Goal: Check status: Check status

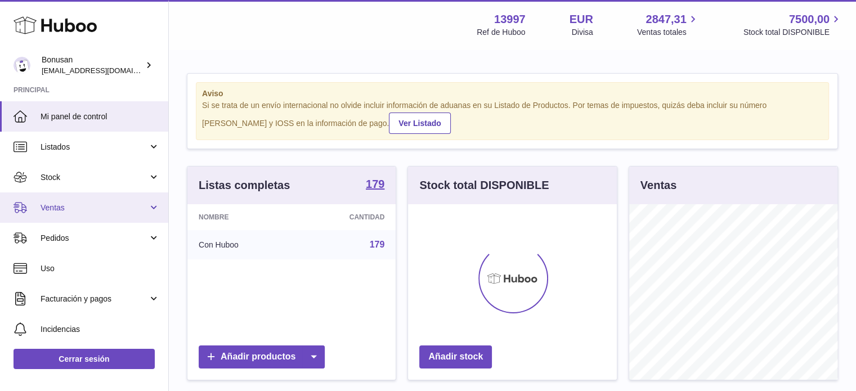
scroll to position [176, 209]
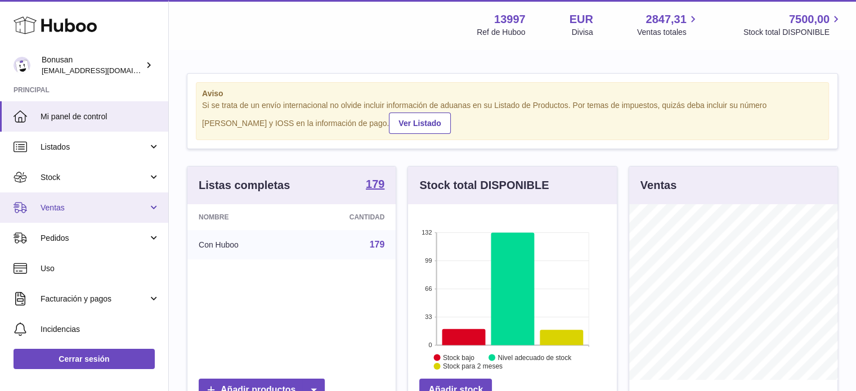
click at [77, 211] on span "Ventas" at bounding box center [95, 208] width 108 height 11
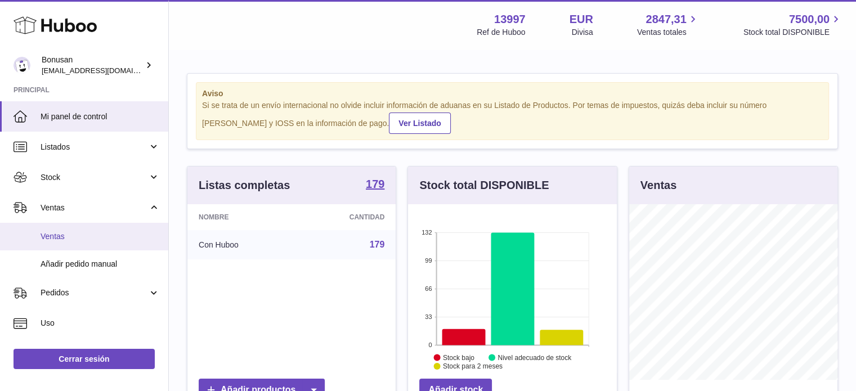
click at [75, 238] on span "Ventas" at bounding box center [100, 236] width 119 height 11
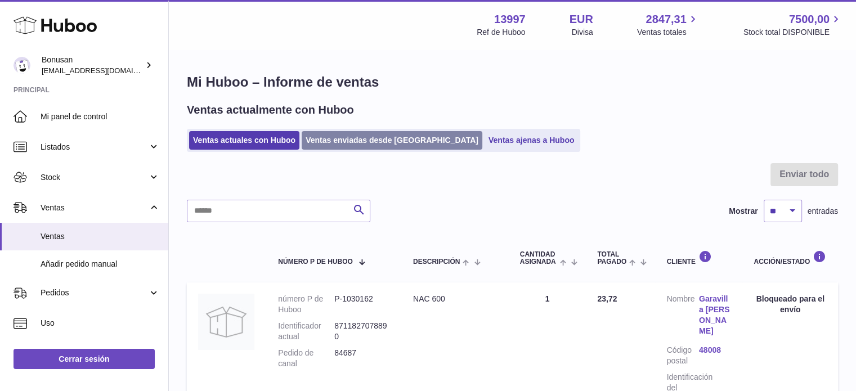
click at [352, 139] on link "Ventas enviadas desde Huboo" at bounding box center [392, 140] width 181 height 19
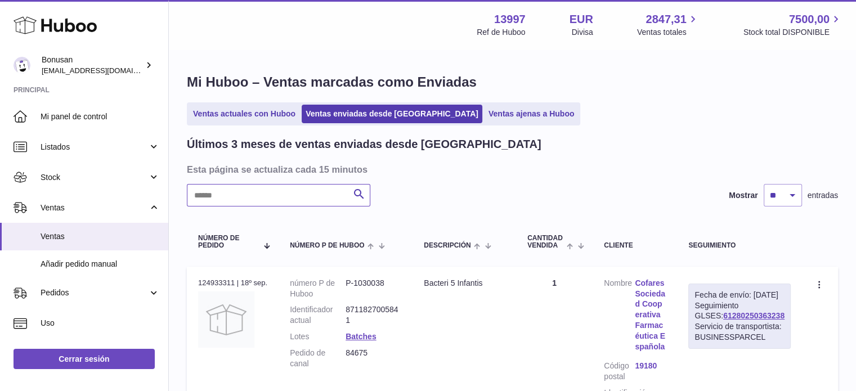
click at [277, 201] on input "text" at bounding box center [279, 195] width 184 height 23
type input "*"
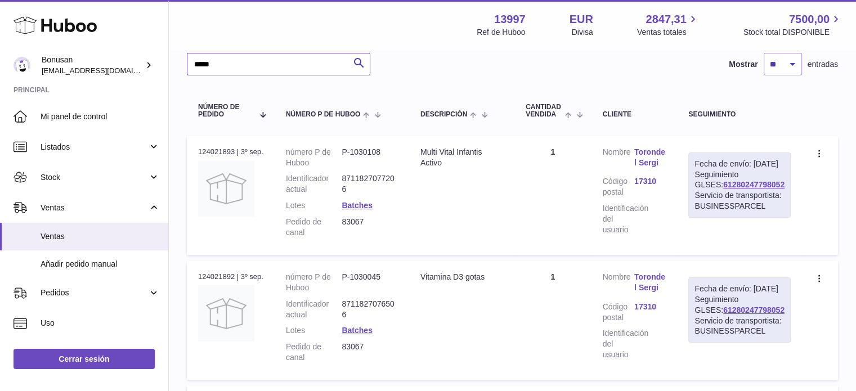
scroll to position [113, 0]
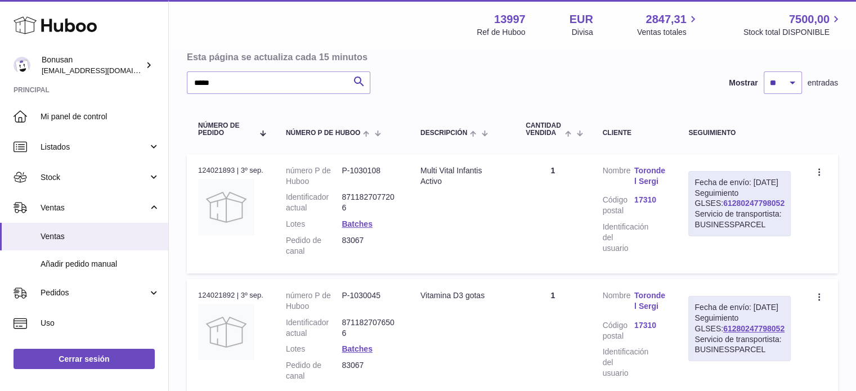
drag, startPoint x: 788, startPoint y: 222, endPoint x: 720, endPoint y: 222, distance: 67.6
click at [720, 222] on div "Fecha de envío: 3º sep. 2025 Seguimiento GLSES: 61280247798052 Servicio de tran…" at bounding box center [740, 203] width 102 height 65
copy link "61280247798052"
click at [155, 78] on div "Huboo Bonusan internalAdmin-13997@internal.huboo.com Principal Mi panel de cont…" at bounding box center [428, 252] width 856 height 731
paste input "text"
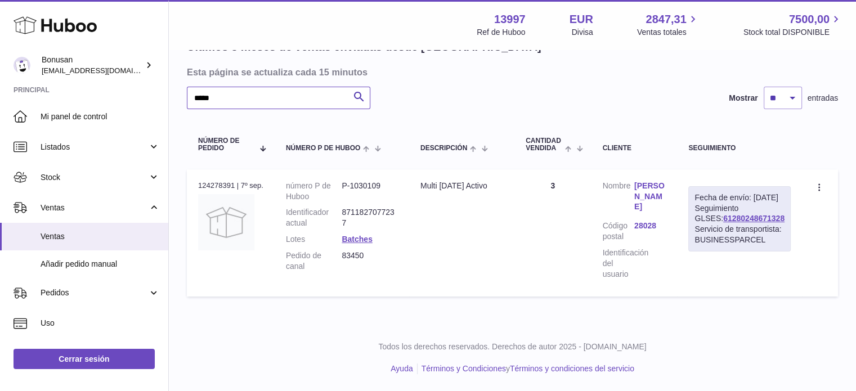
scroll to position [100, 0]
drag, startPoint x: 786, startPoint y: 236, endPoint x: 717, endPoint y: 242, distance: 68.9
click at [717, 242] on div "Fecha de envío: 8º sep. 2025 Seguimiento GLSES: 61280248671328 Servicio de tran…" at bounding box center [740, 218] width 102 height 65
copy link "61280248671328"
drag, startPoint x: 137, startPoint y: 95, endPoint x: 131, endPoint y: 95, distance: 6.8
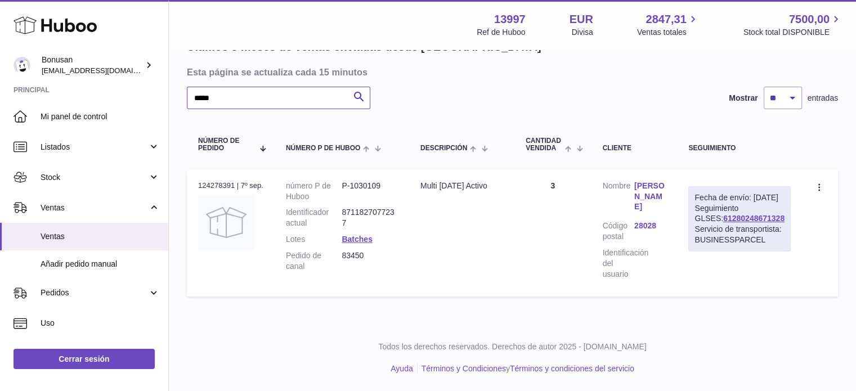
click at [131, 95] on div "Huboo Bonusan internalAdmin-13997@internal.huboo.com Principal Mi panel de cont…" at bounding box center [428, 147] width 856 height 489
paste input "text"
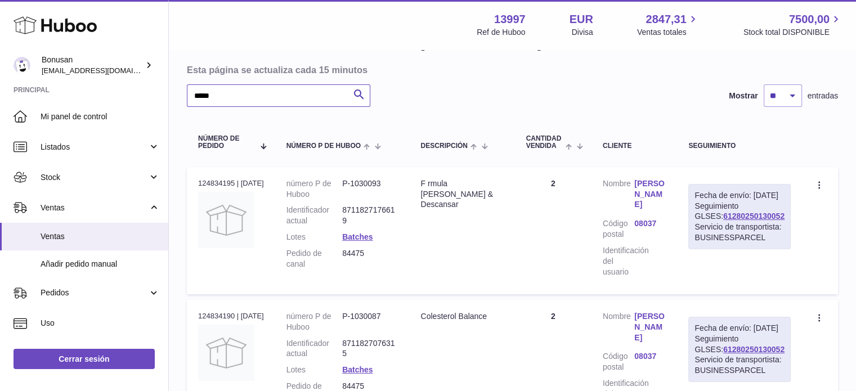
type input "*****"
drag, startPoint x: 786, startPoint y: 236, endPoint x: 720, endPoint y: 239, distance: 65.9
click at [720, 239] on div "Fecha de envío: 17º sep. 2025 Seguimiento GLSES: 61280250130052 Servicio de tra…" at bounding box center [740, 216] width 102 height 65
copy link "61280250130052"
click at [737, 221] on link "61280250130052" at bounding box center [754, 216] width 61 height 9
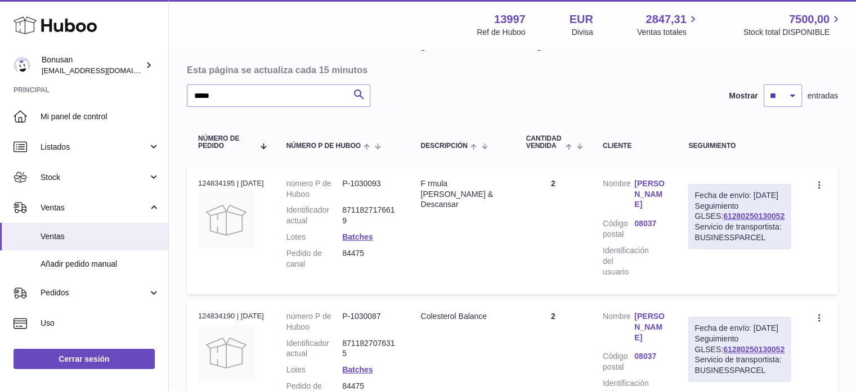
click at [818, 262] on td "Crear una incidencia Duplicar la orden" at bounding box center [820, 230] width 36 height 127
drag, startPoint x: 786, startPoint y: 236, endPoint x: 716, endPoint y: 239, distance: 70.4
click at [716, 239] on div "Fecha de envío: 17º sep. 2025 Seguimiento GLSES: 61280250130052 Servicio de tra…" at bounding box center [740, 216] width 102 height 65
copy link "61280250130052"
